Goal: Find contact information: Find contact information

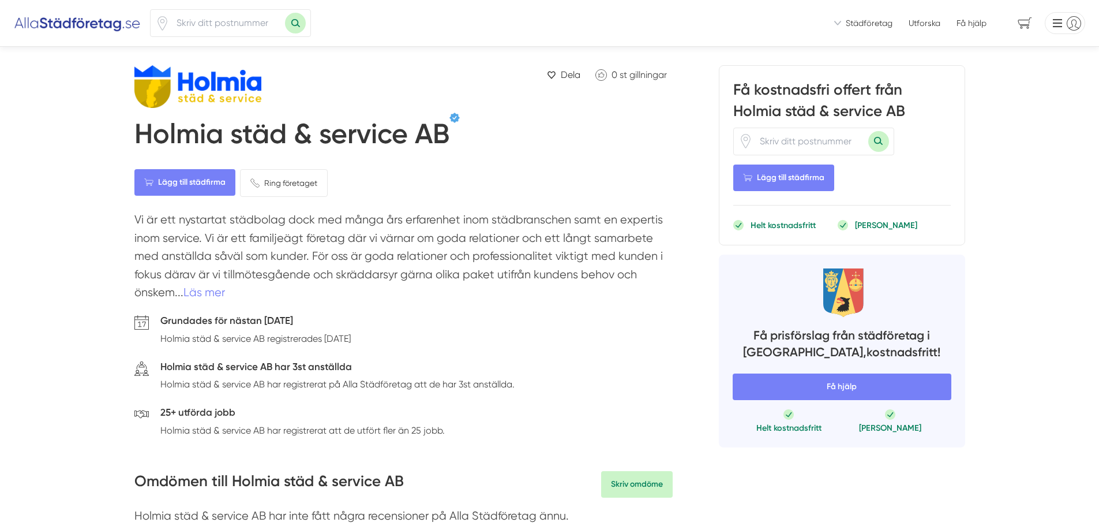
click at [285, 135] on h1 "Holmia städ & service AB" at bounding box center [291, 136] width 315 height 38
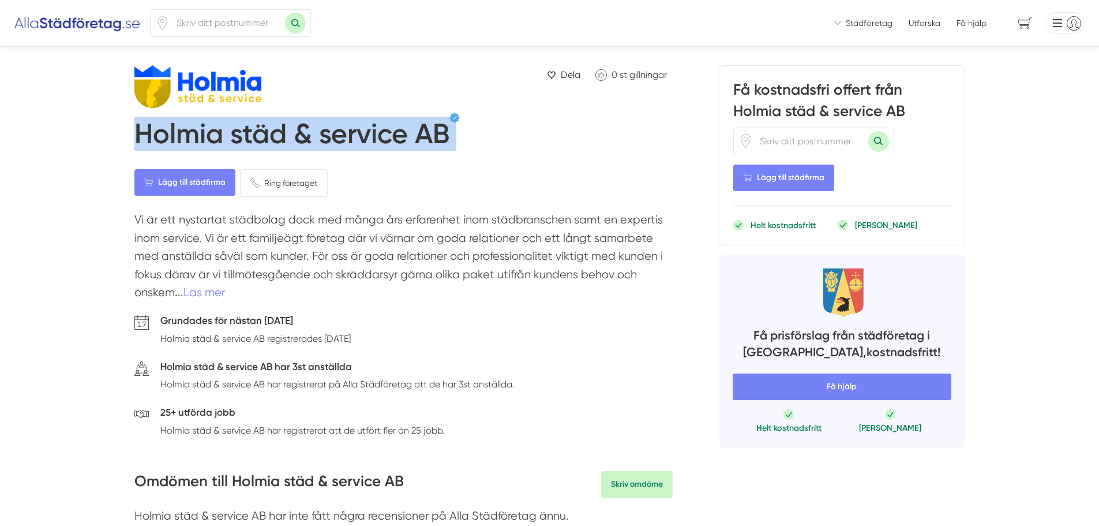
click at [285, 135] on h1 "Holmia städ & service AB" at bounding box center [291, 136] width 315 height 38
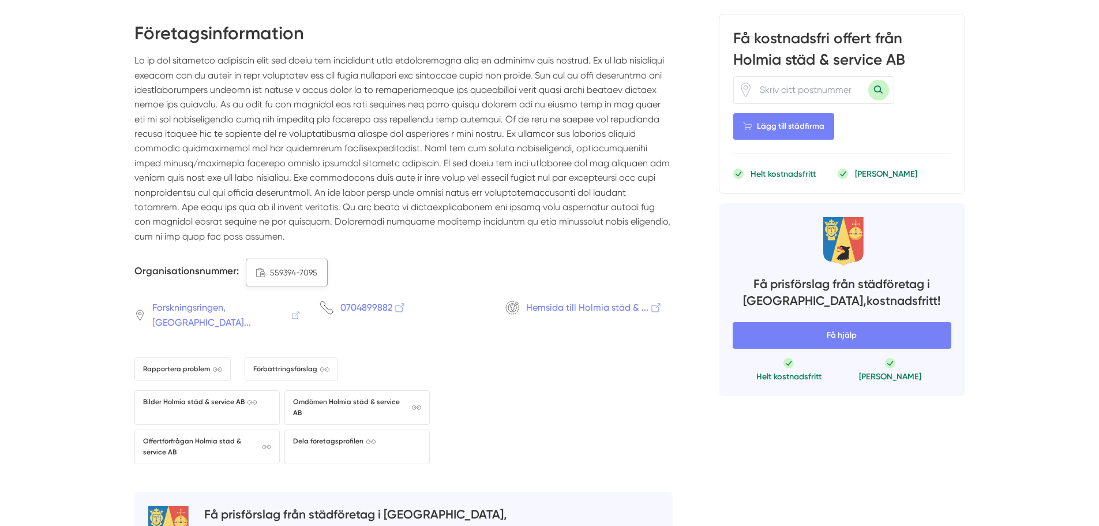
scroll to position [1443, 0]
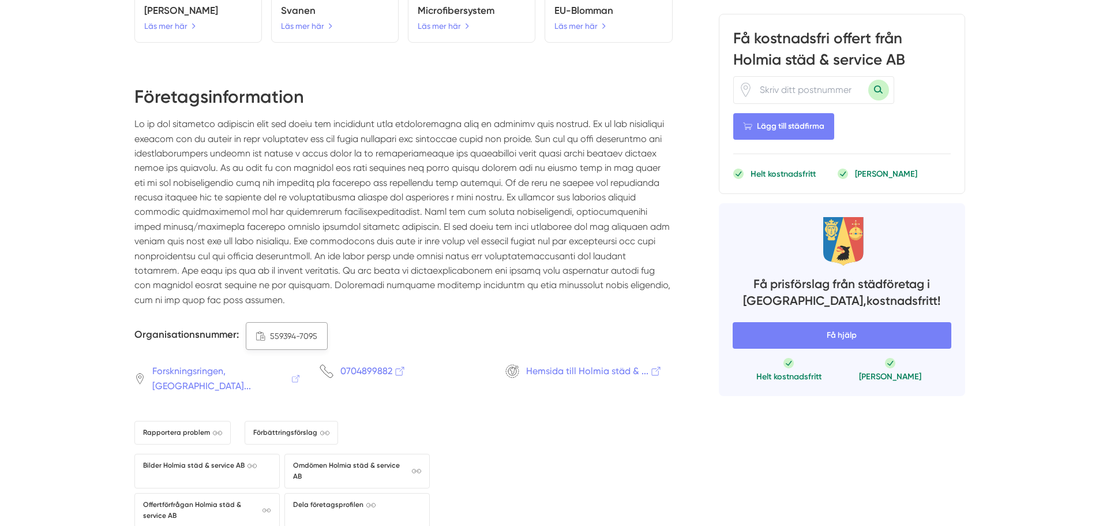
click at [290, 330] on span "559394-7095" at bounding box center [293, 336] width 47 height 13
copy div "559394-7095"
